Goal: Task Accomplishment & Management: Use online tool/utility

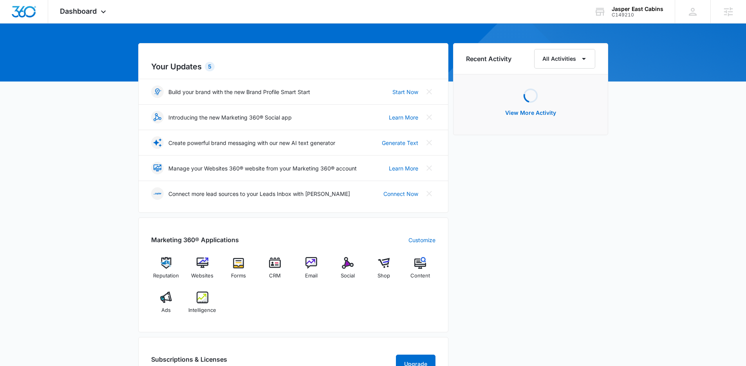
scroll to position [60, 0]
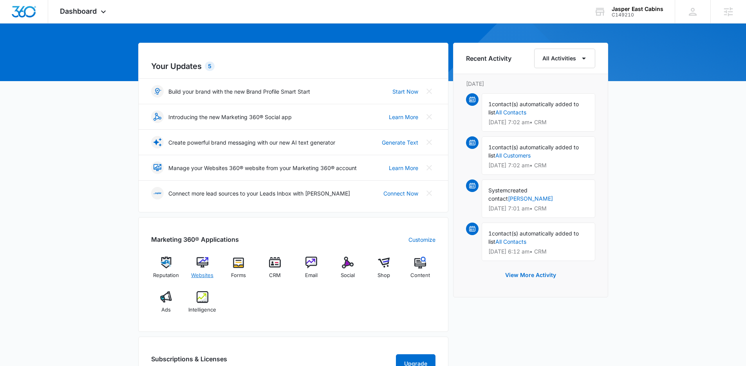
click at [202, 264] on img at bounding box center [203, 262] width 12 height 12
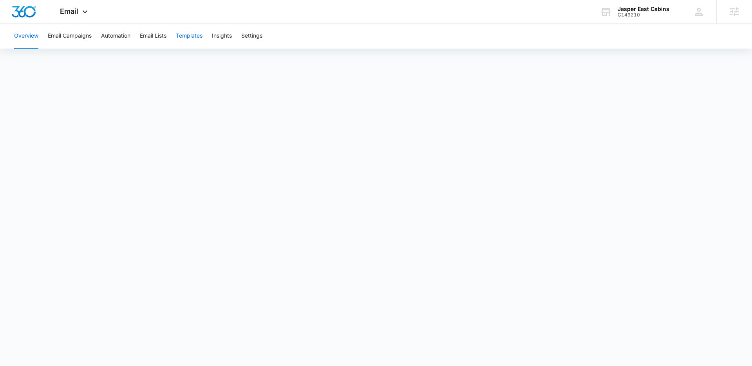
click at [186, 34] on button "Templates" at bounding box center [189, 35] width 27 height 25
drag, startPoint x: 114, startPoint y: 35, endPoint x: 129, endPoint y: 49, distance: 20.0
click at [114, 35] on button "Automation" at bounding box center [115, 35] width 29 height 25
